Goal: Information Seeking & Learning: Learn about a topic

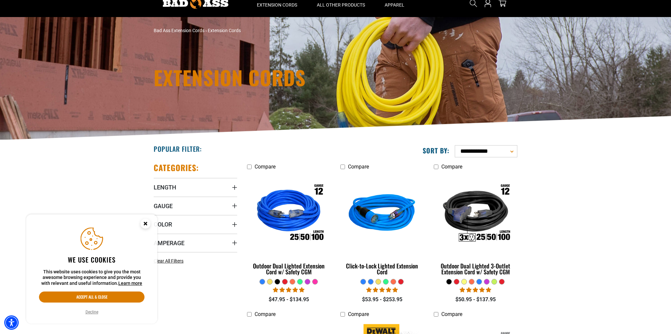
scroll to position [69, 0]
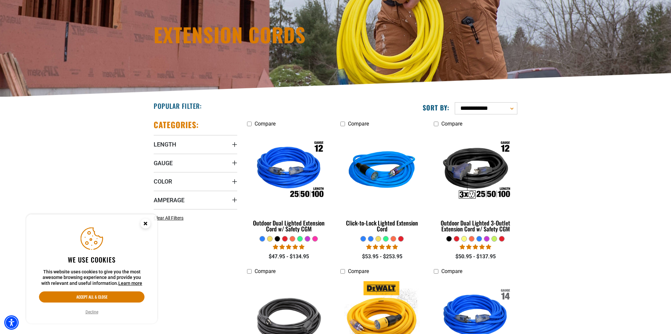
click at [95, 313] on button "Decline" at bounding box center [92, 312] width 17 height 7
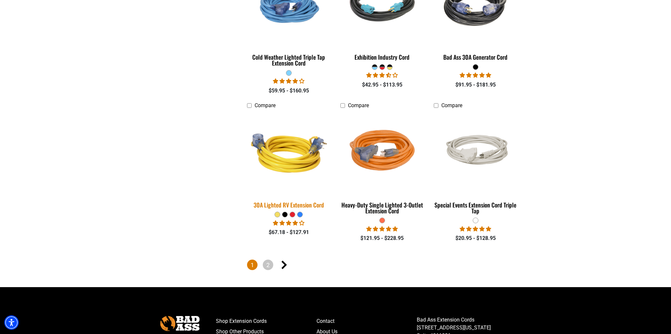
scroll to position [1453, 0]
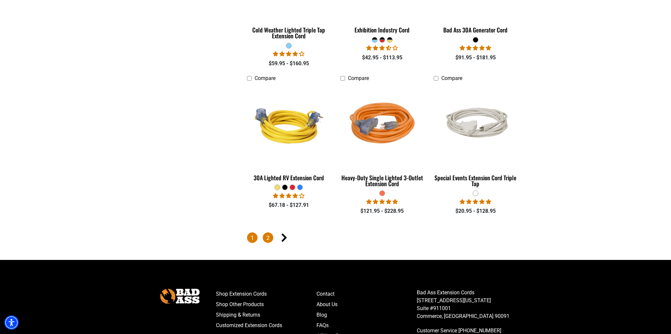
click at [268, 240] on link "2" at bounding box center [268, 237] width 10 height 10
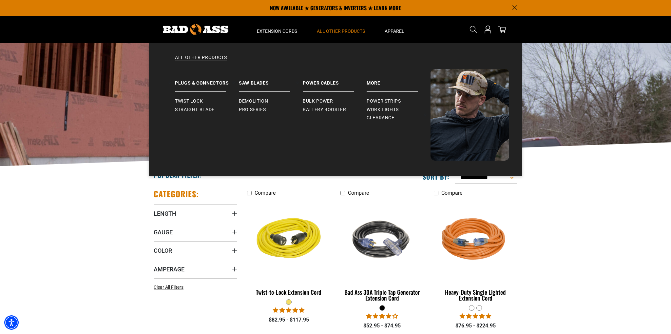
click at [339, 31] on span "All Other Products" at bounding box center [341, 31] width 48 height 6
click at [378, 108] on span "Work Lights" at bounding box center [383, 110] width 32 height 6
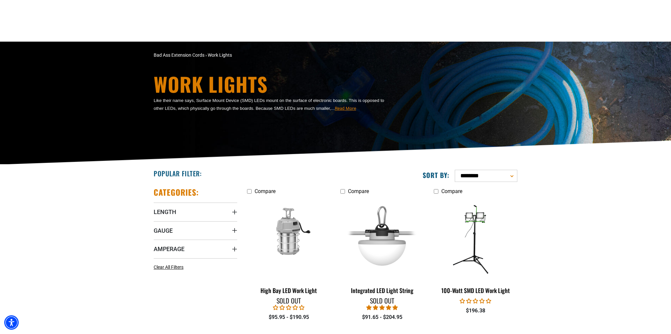
scroll to position [163, 0]
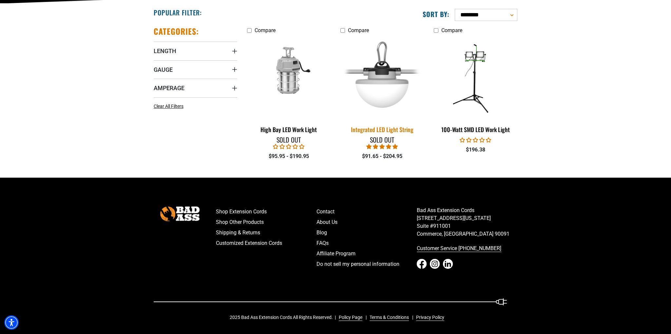
click at [358, 131] on div "Integrated LED Light String" at bounding box center [382, 129] width 84 height 6
